Goal: Information Seeking & Learning: Find contact information

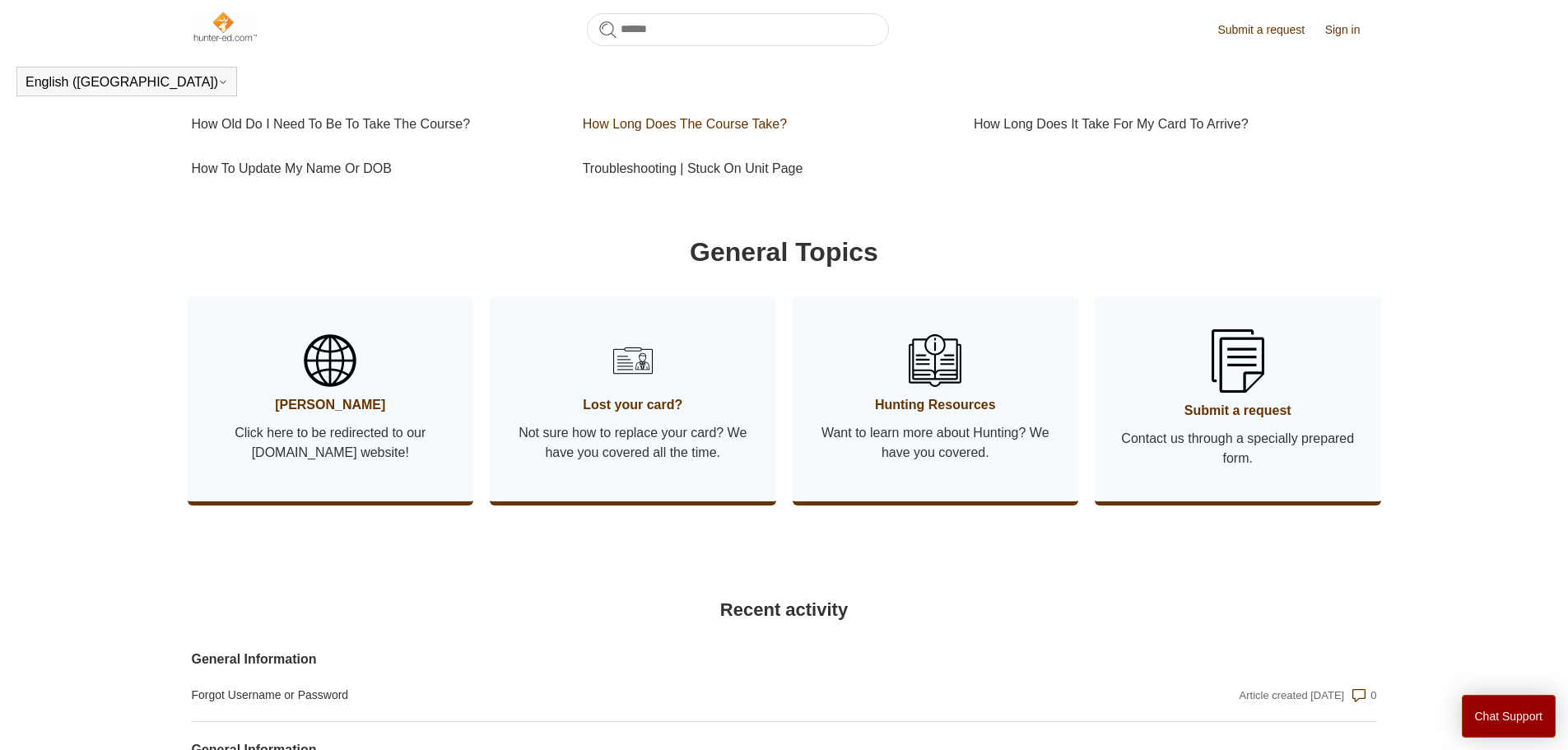
scroll to position [777, 0]
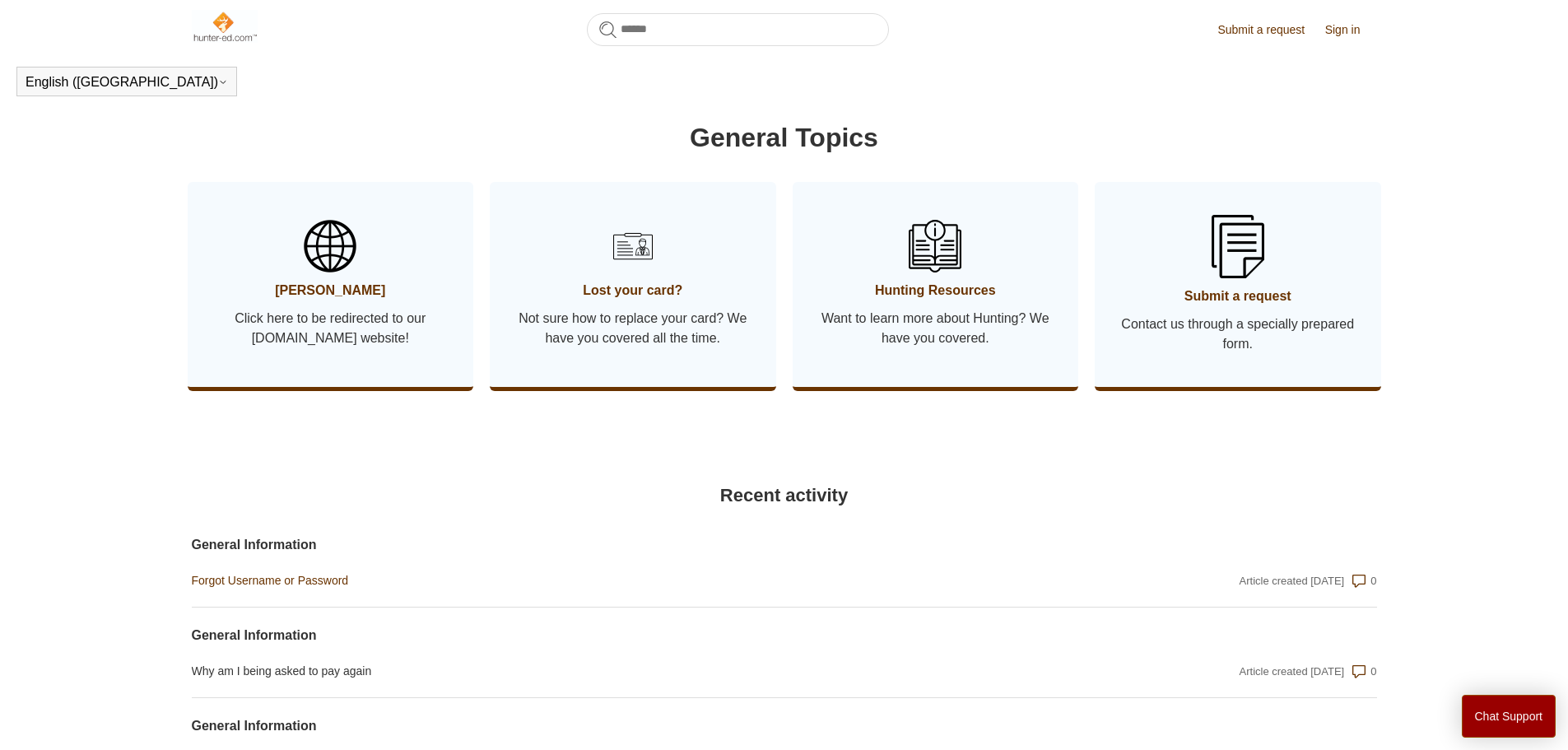
click at [329, 590] on link "Forgot Username or Password" at bounding box center [607, 581] width 830 height 17
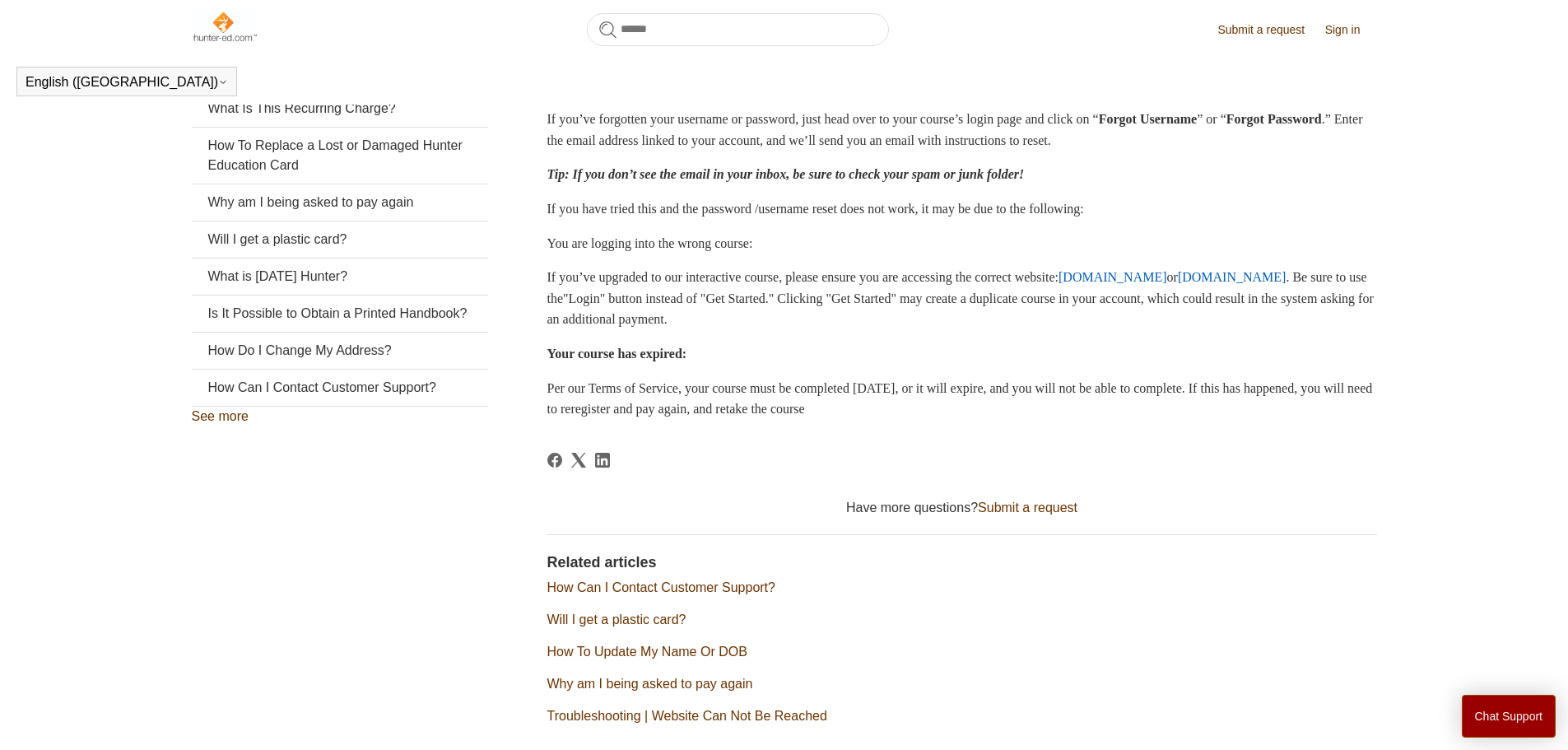
scroll to position [427, 0]
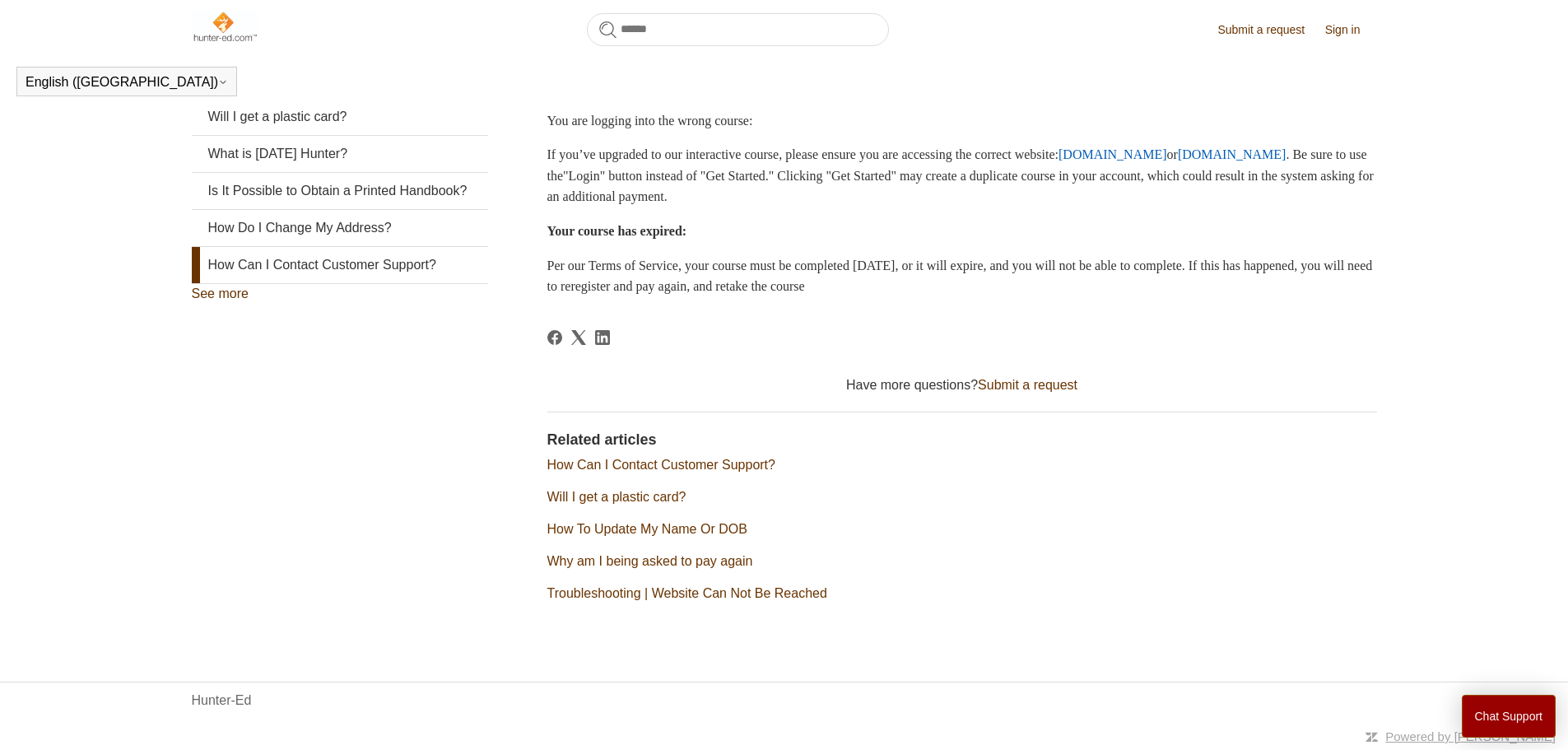
click at [253, 283] on link "How Can I Contact Customer Support?" at bounding box center [340, 265] width 297 height 36
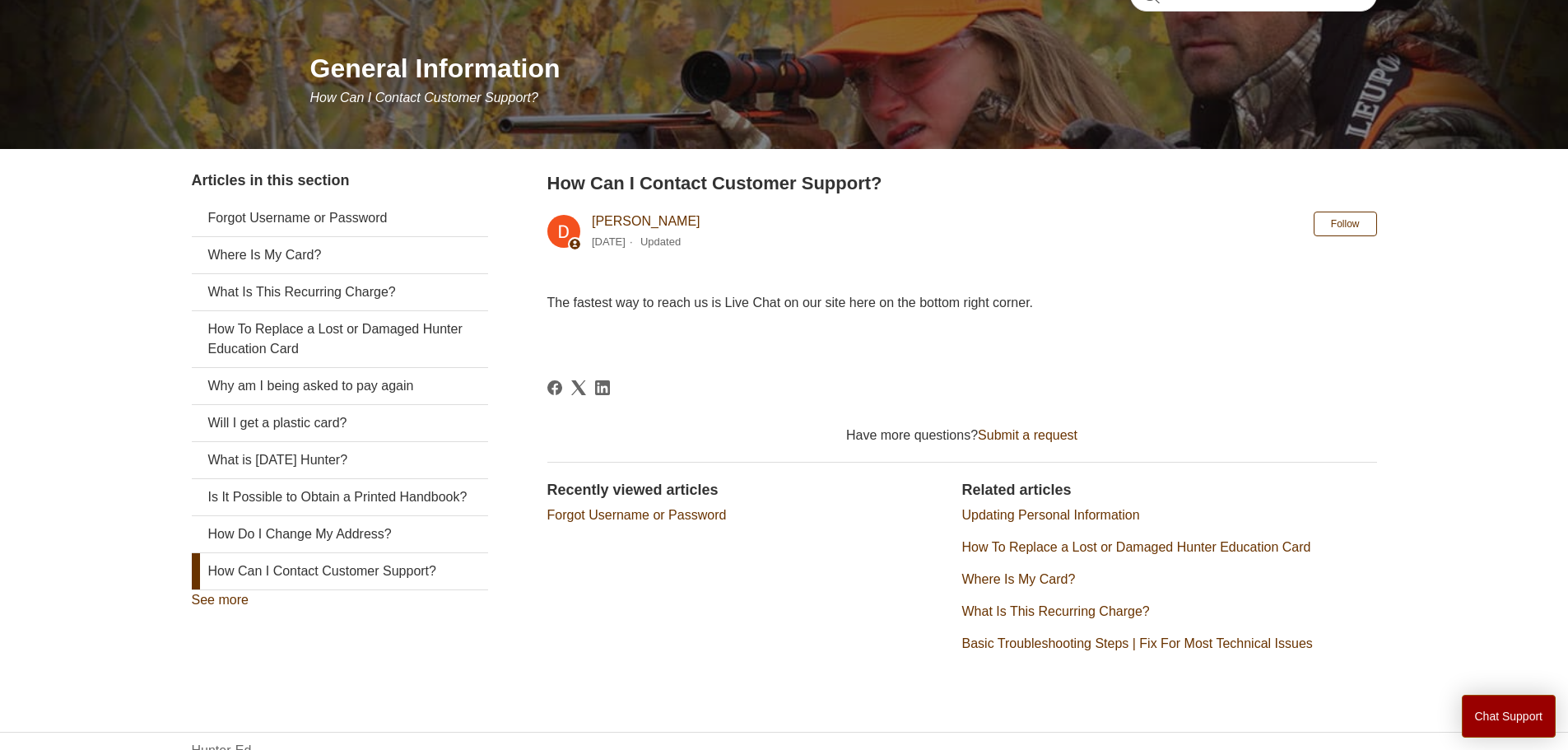
scroll to position [218, 0]
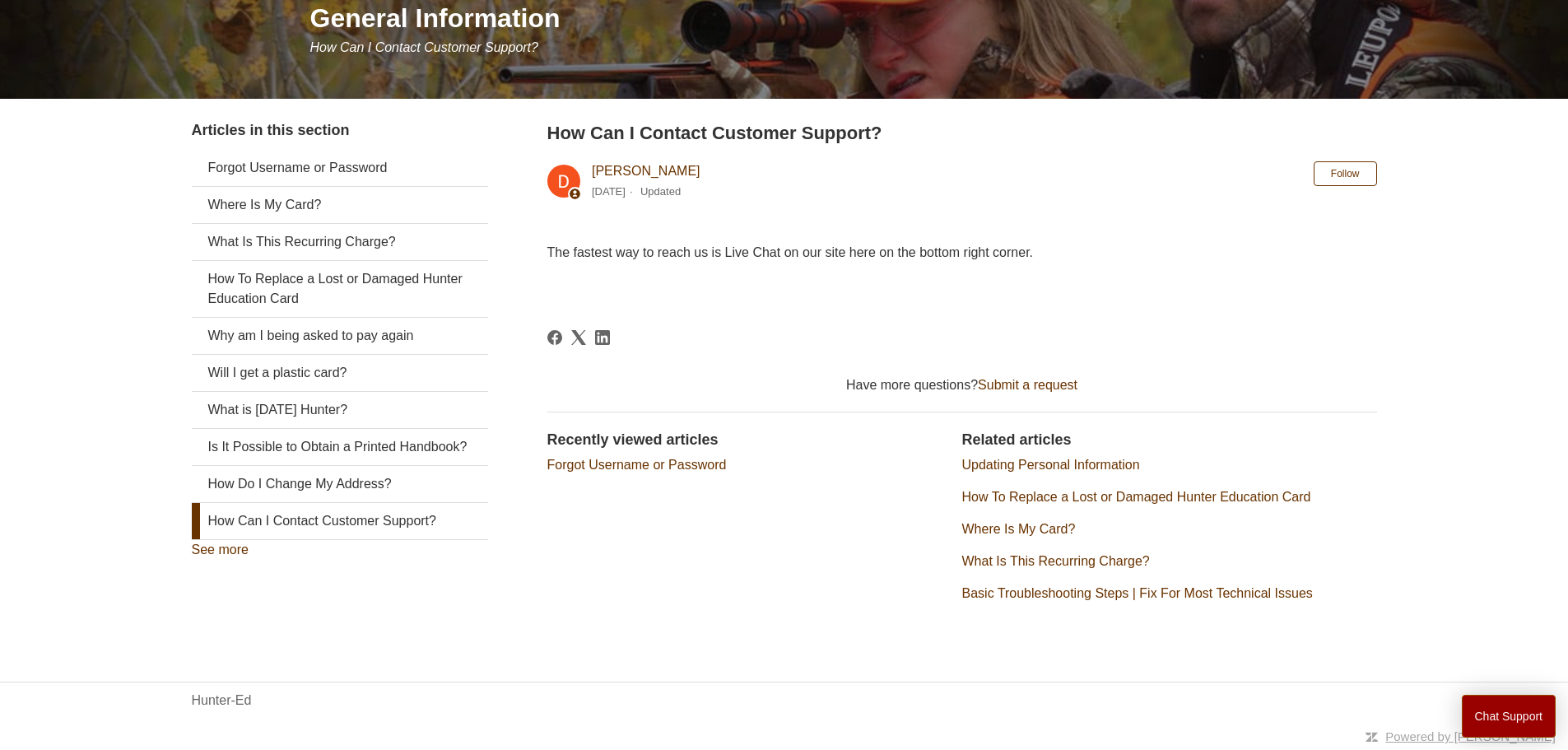
click at [96, 587] on main "Hunter-Ed General General Information General Information How Can I Contact Cus…" at bounding box center [784, 259] width 1568 height 745
click at [227, 708] on link "Hunter-Ed" at bounding box center [222, 701] width 60 height 20
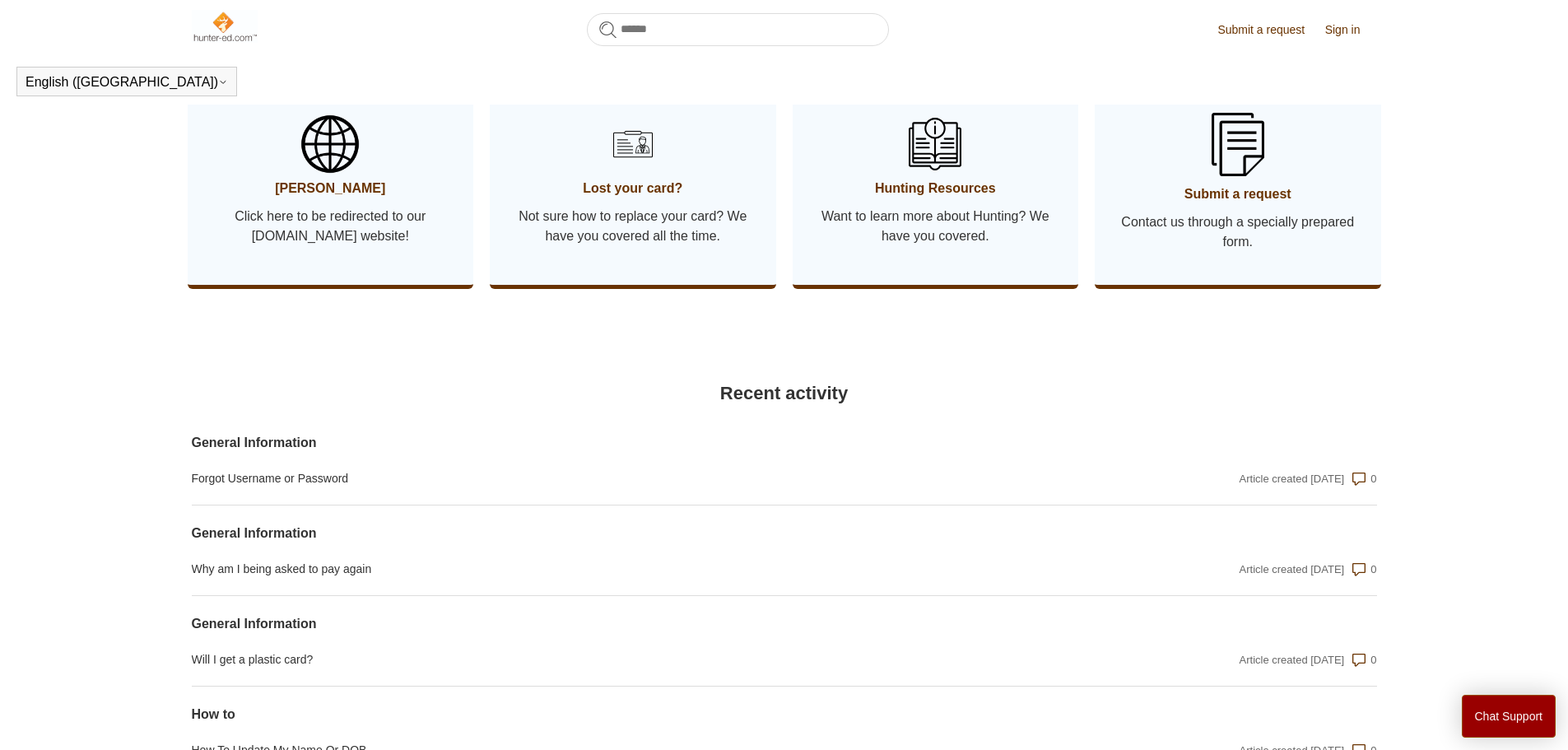
scroll to position [613, 0]
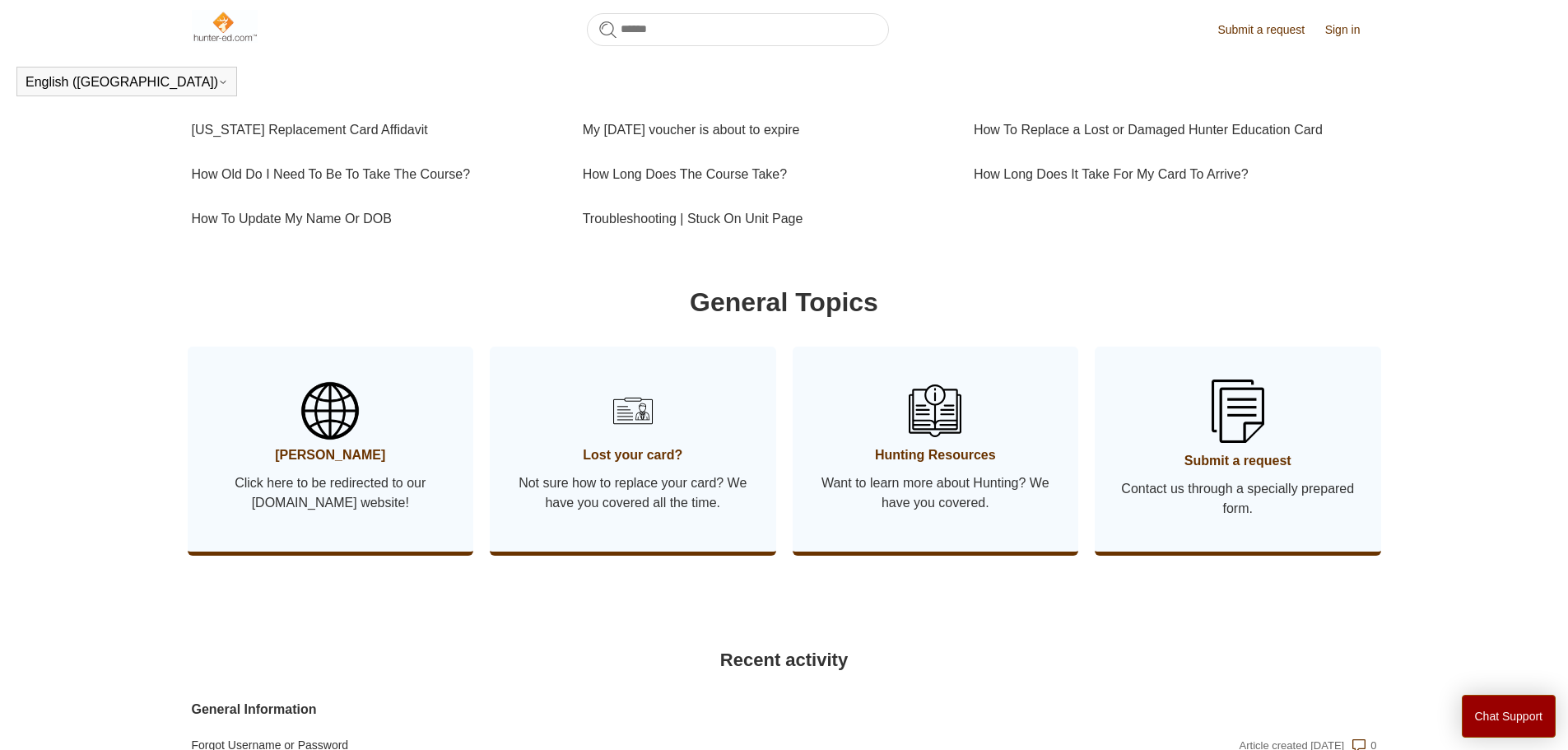
click at [349, 421] on img at bounding box center [329, 410] width 57 height 57
